Goal: Information Seeking & Learning: Learn about a topic

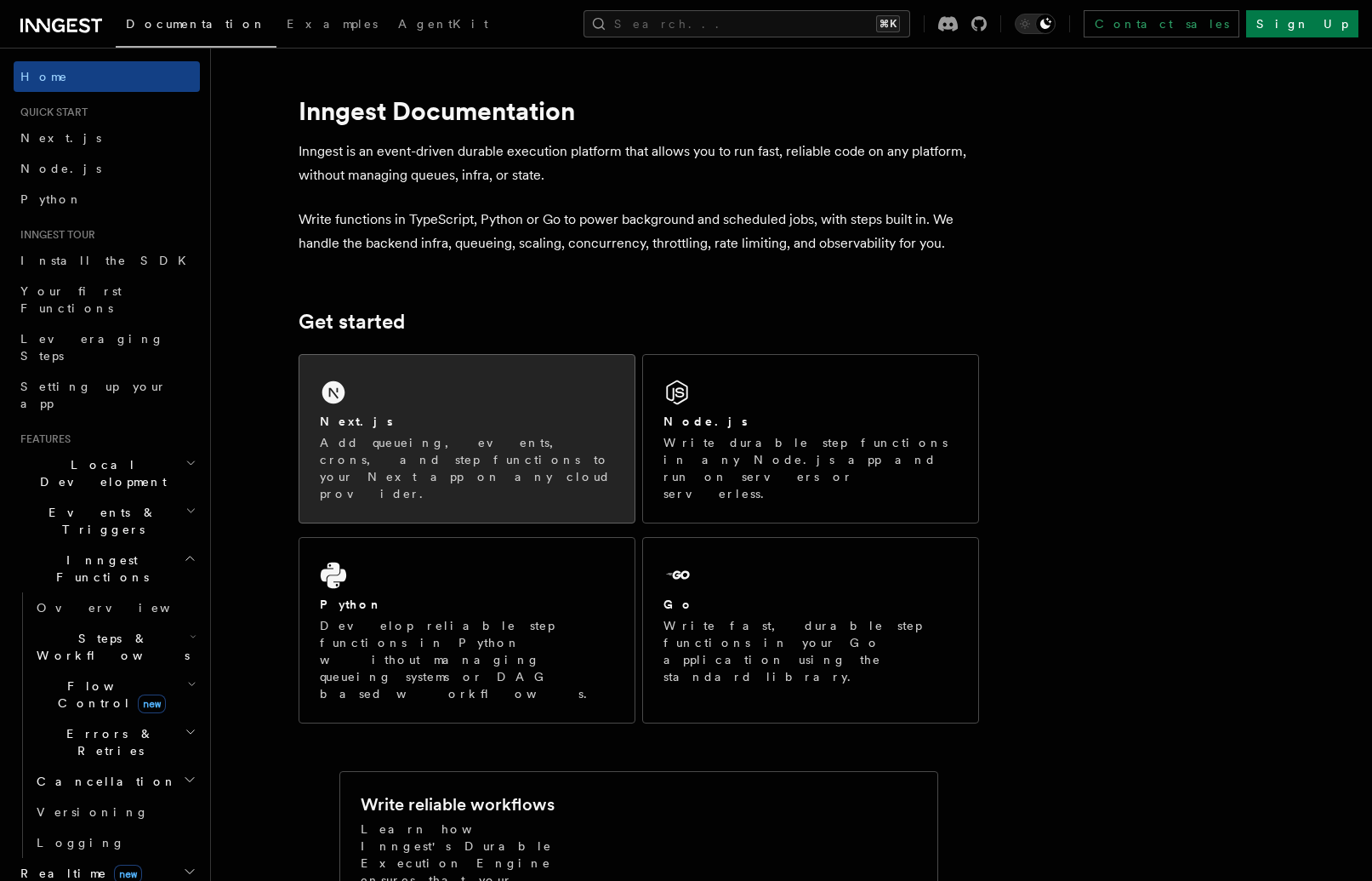
click at [346, 418] on h2 "Next.js" at bounding box center [356, 421] width 73 height 17
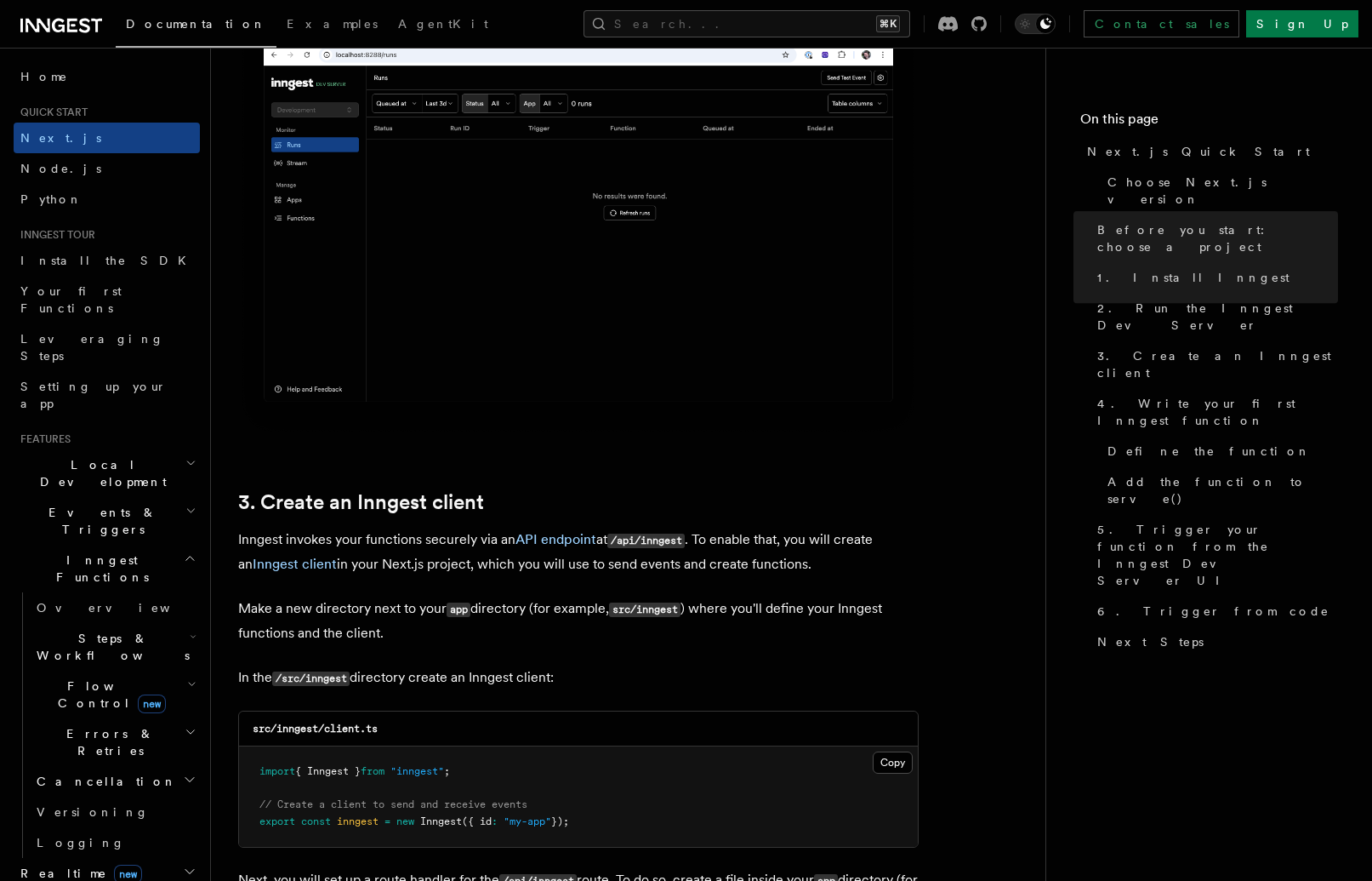
scroll to position [1759, 0]
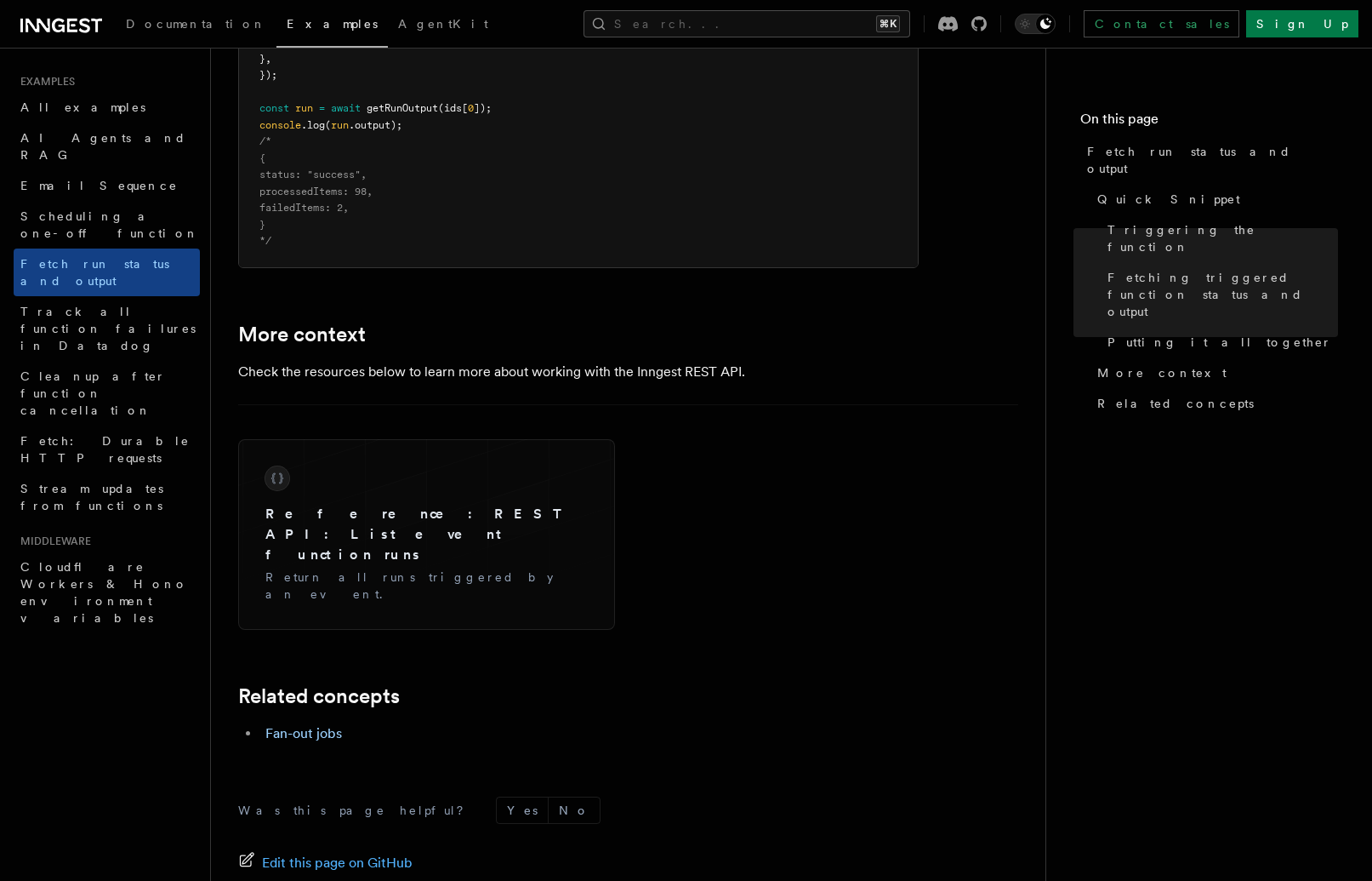
scroll to position [2532, 0]
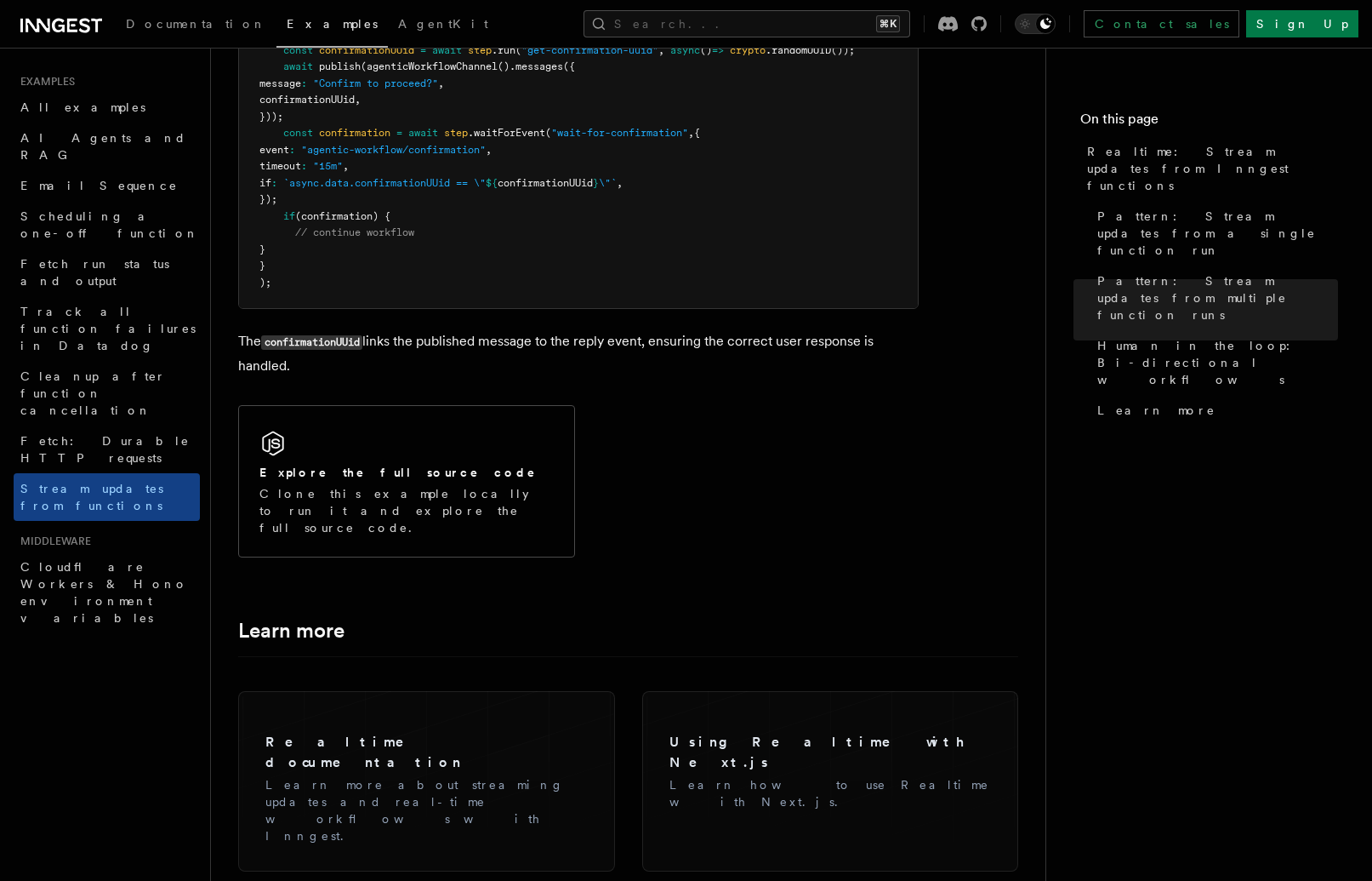
scroll to position [3946, 0]
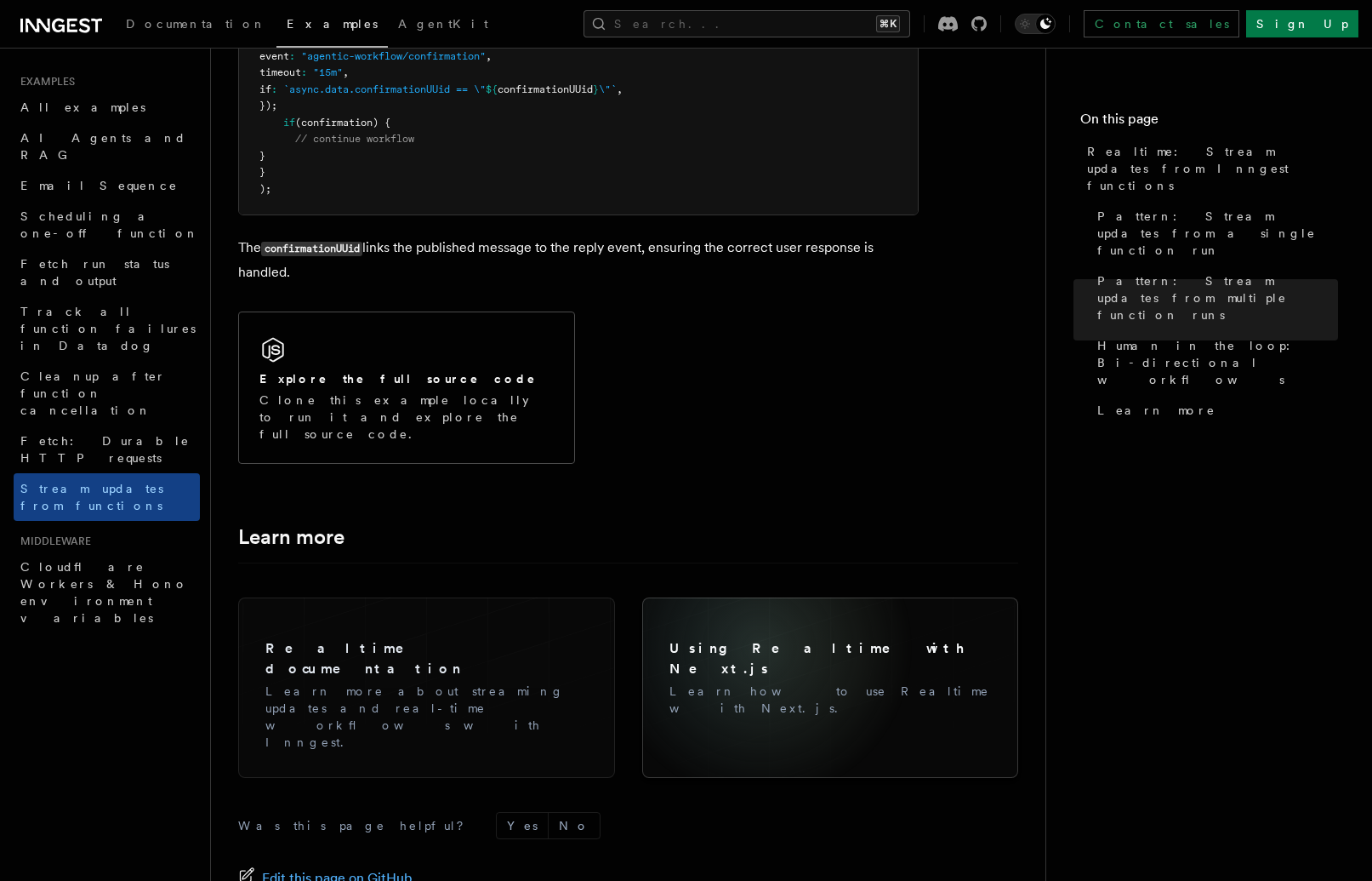
click at [759, 638] on h3 "Using Realtime with Next.js" at bounding box center [830, 658] width 322 height 41
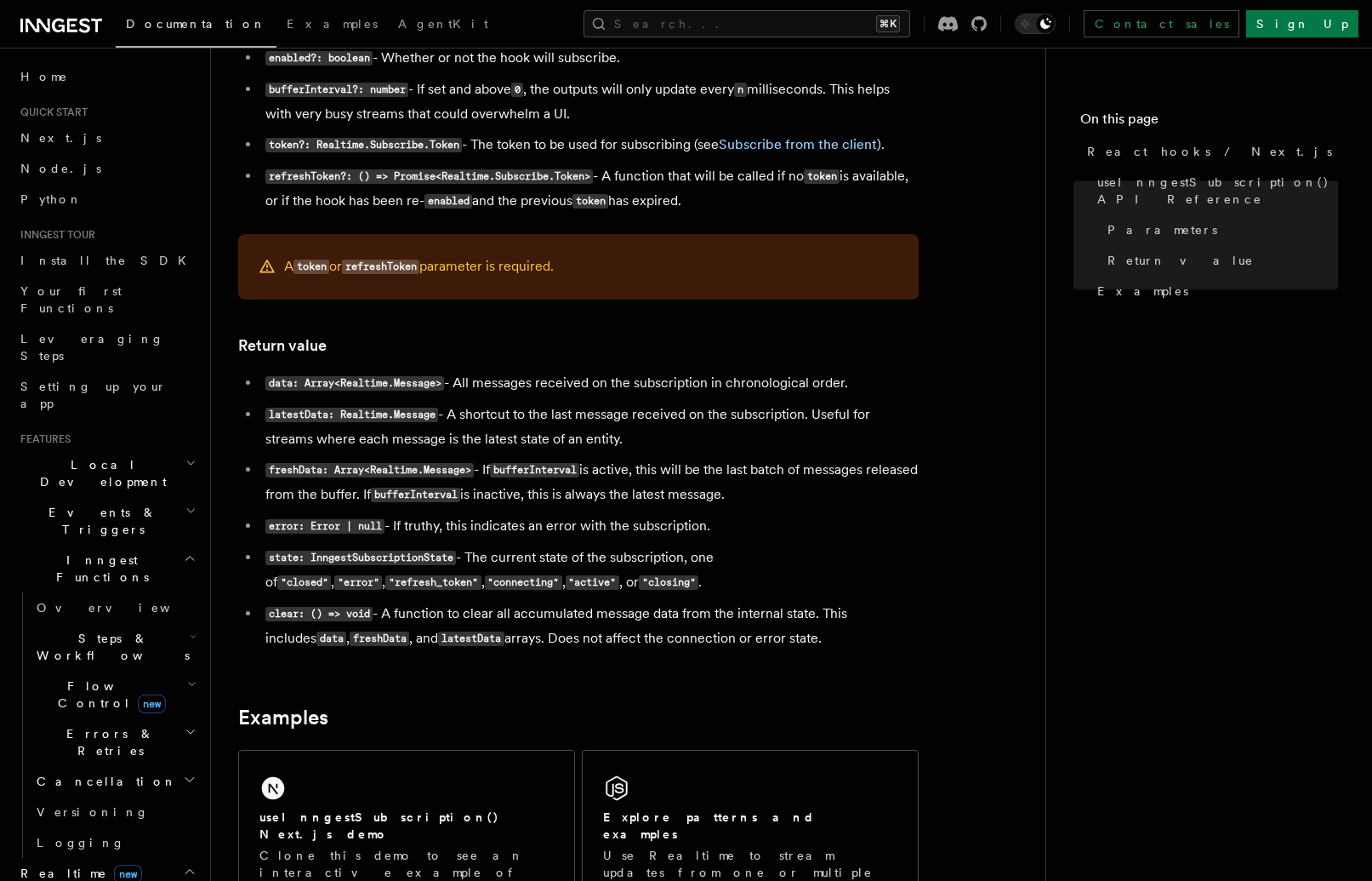
scroll to position [1244, 0]
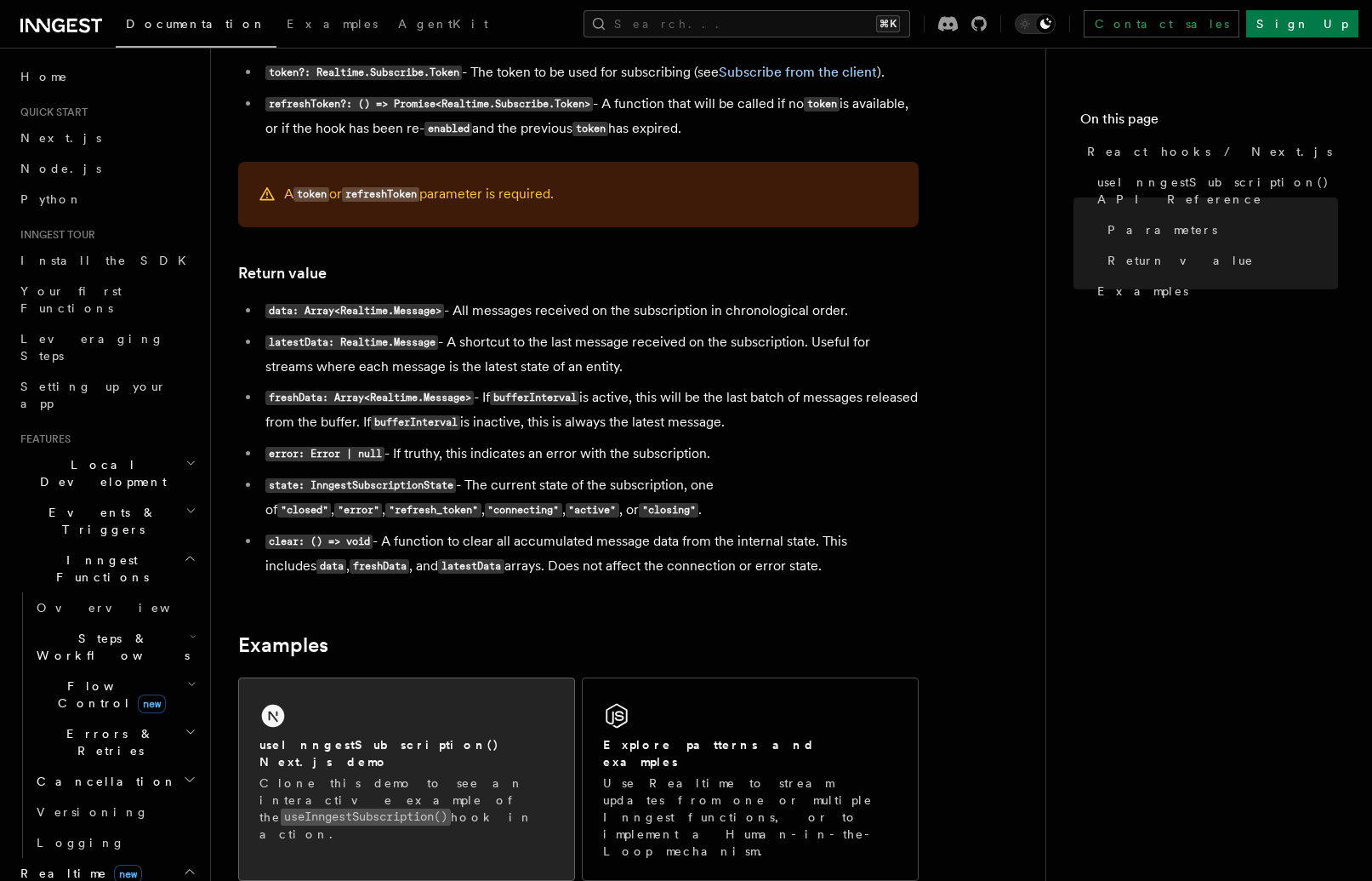
click at [521, 729] on div "useInngestSubscription() Next.js demo Clone this demo to see an interactive exa…" at bounding box center [406, 770] width 335 height 185
